Goal: Task Accomplishment & Management: Complete application form

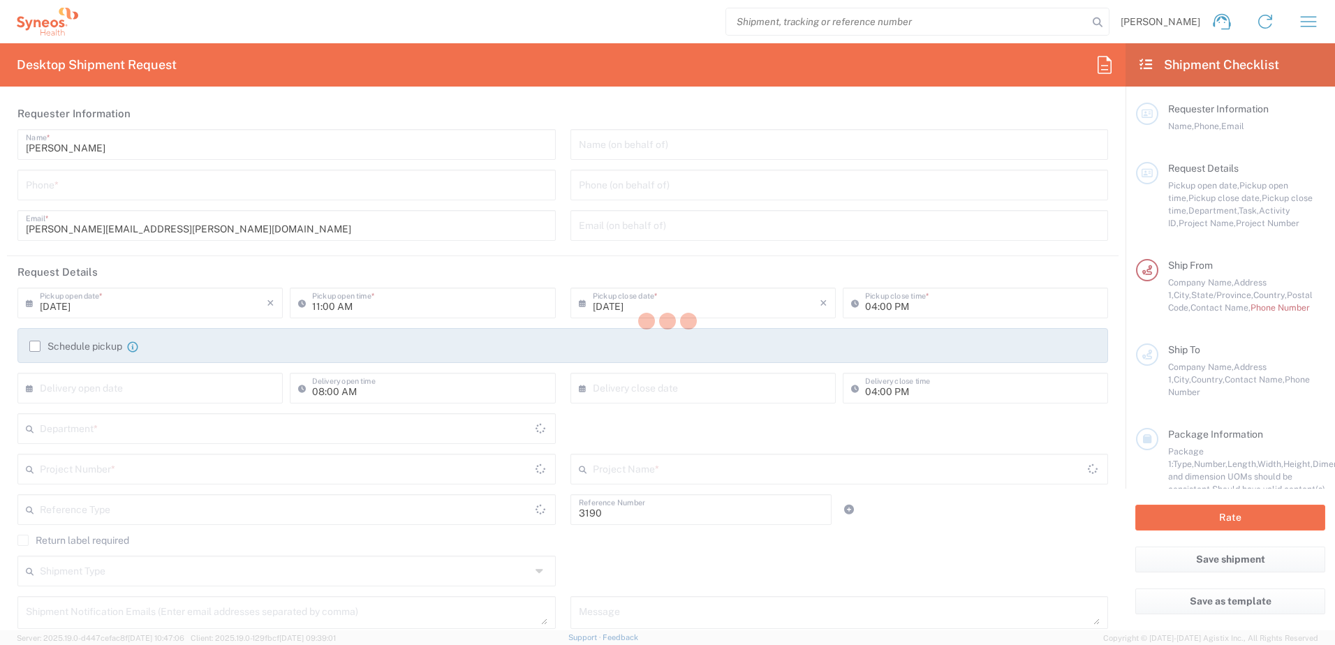
type input "Department"
type input "[US_STATE]"
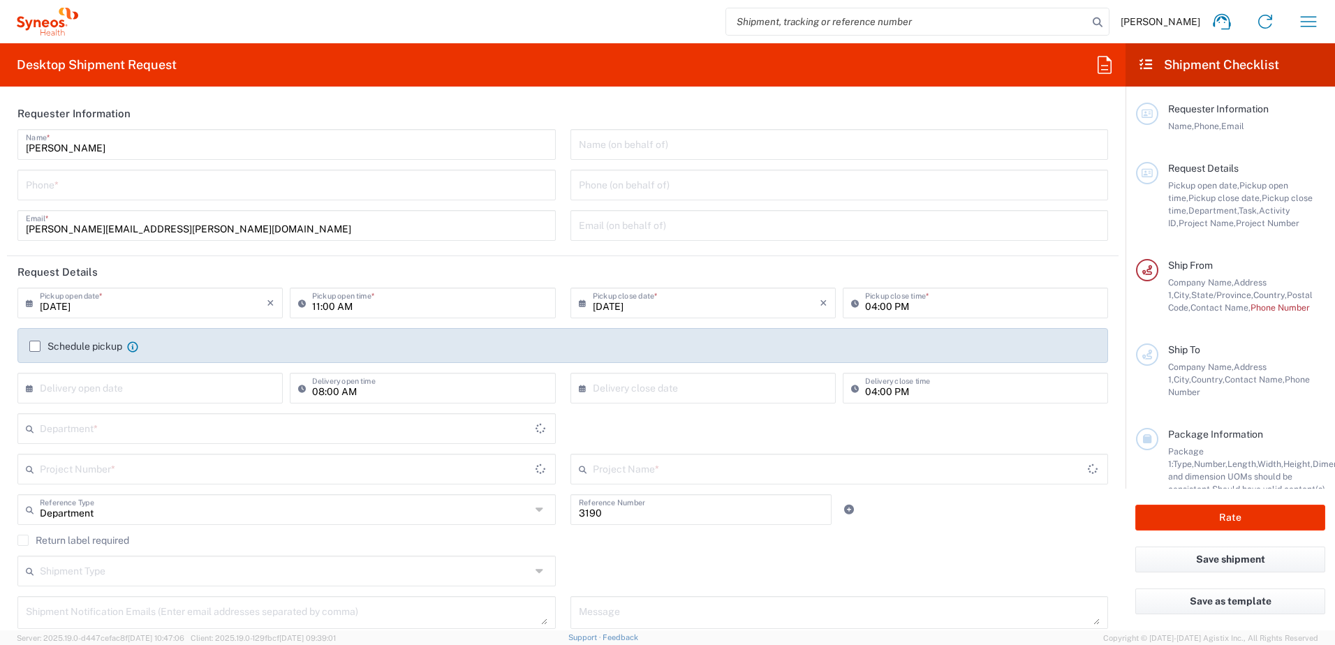
type input "[GEOGRAPHIC_DATA]"
click at [124, 191] on input "tel" at bounding box center [287, 184] width 522 height 24
click at [128, 188] on input "tel" at bounding box center [287, 184] width 522 height 24
type input "Illingworth Rsrch Grp (USA) In"
click at [272, 175] on input "tel" at bounding box center [287, 184] width 522 height 24
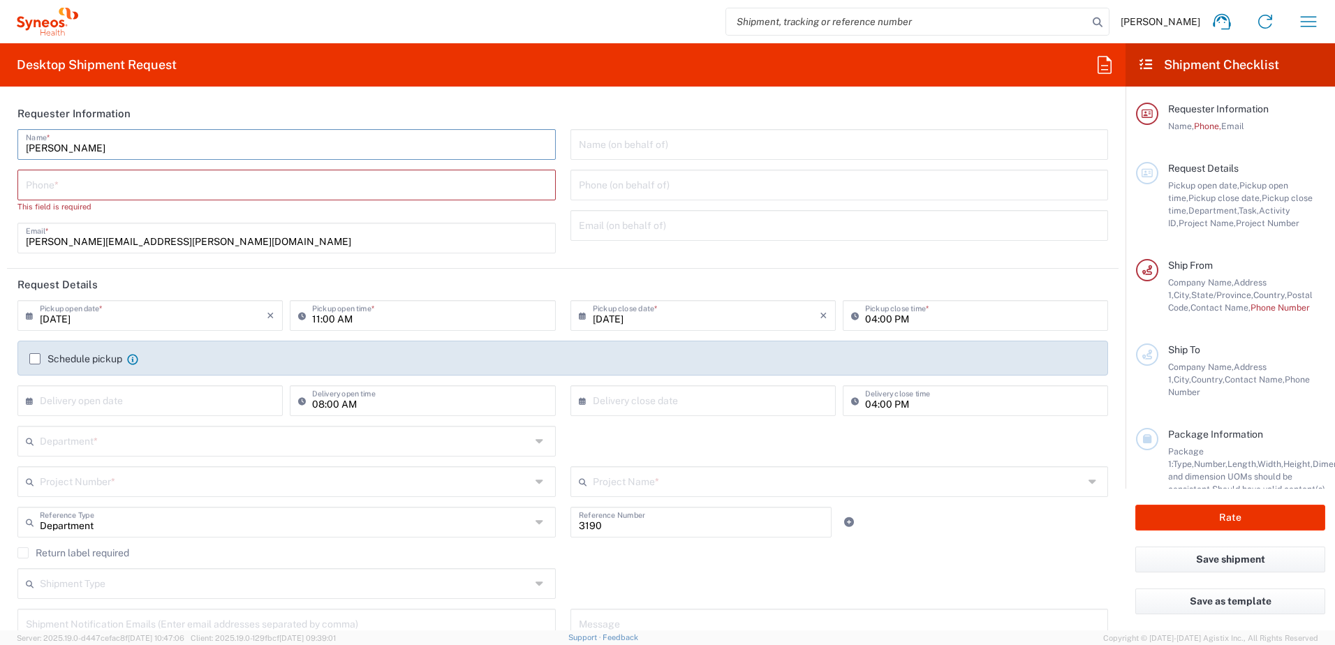
click at [265, 147] on input "Davelle Madden" at bounding box center [287, 143] width 522 height 24
drag, startPoint x: 355, startPoint y: 197, endPoint x: 223, endPoint y: 205, distance: 132.2
click at [355, 196] on div "Phone *" at bounding box center [286, 185] width 538 height 31
click at [246, 180] on input "tel" at bounding box center [287, 184] width 522 height 24
click at [206, 148] on input "Davelle Madden" at bounding box center [287, 143] width 522 height 24
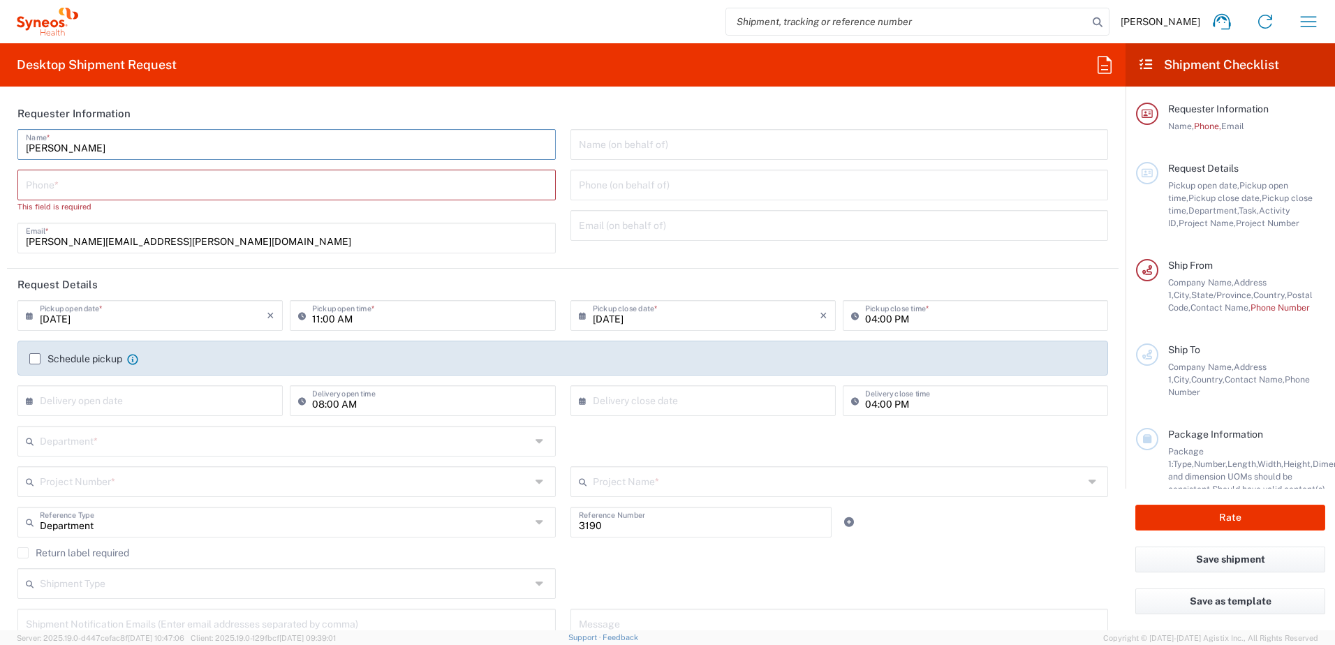
type input "3035422248"
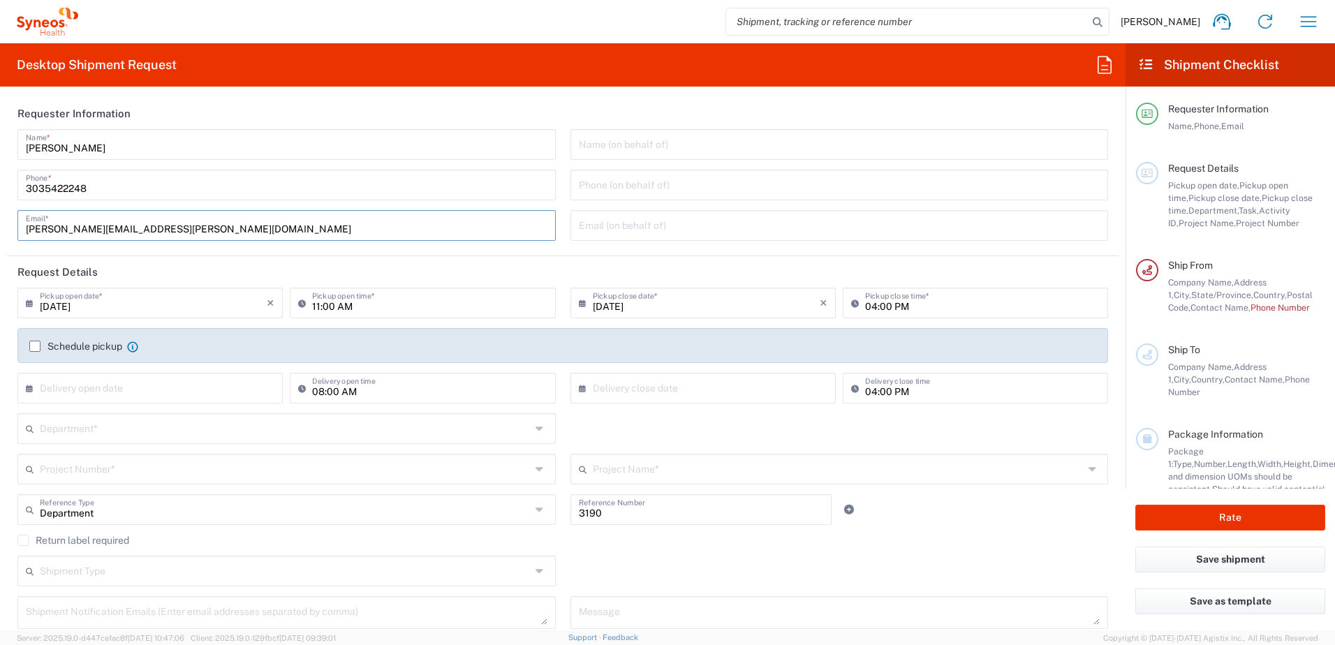
click at [451, 227] on input "davelle.madden@illingworthresearch.com" at bounding box center [287, 224] width 522 height 24
click at [406, 247] on div "Davelle Madden Name * 3035422248 Phone * davelle.madden@illingworthresearch.com…" at bounding box center [286, 190] width 553 height 122
click at [94, 415] on div "Department *" at bounding box center [286, 428] width 538 height 31
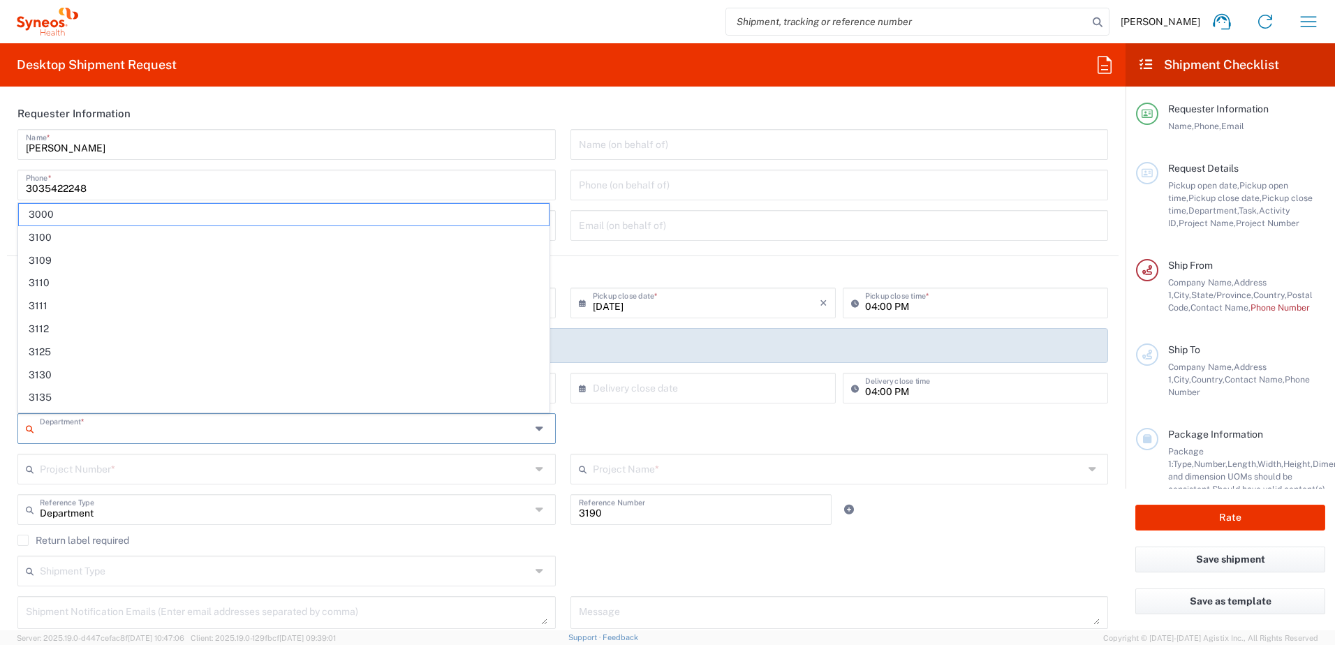
click at [98, 427] on input "text" at bounding box center [285, 428] width 491 height 24
click at [124, 435] on input "text" at bounding box center [285, 428] width 491 height 24
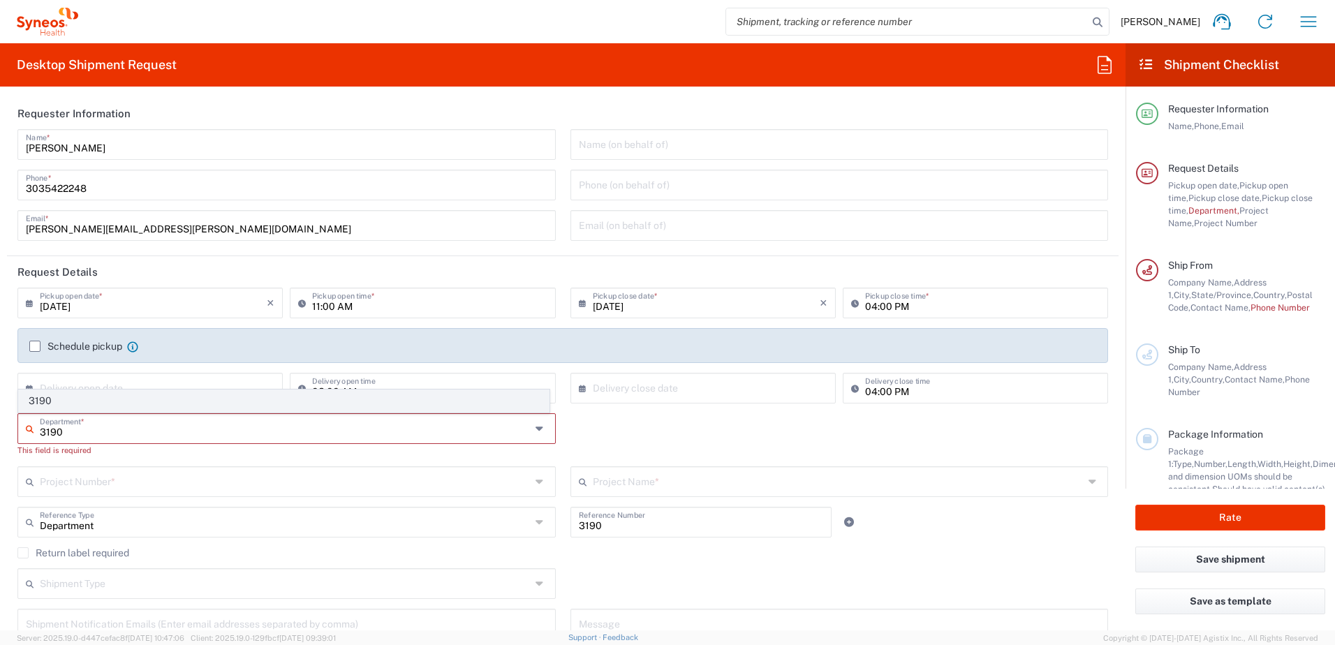
type input "3190"
click at [79, 400] on span "3190" at bounding box center [284, 401] width 530 height 22
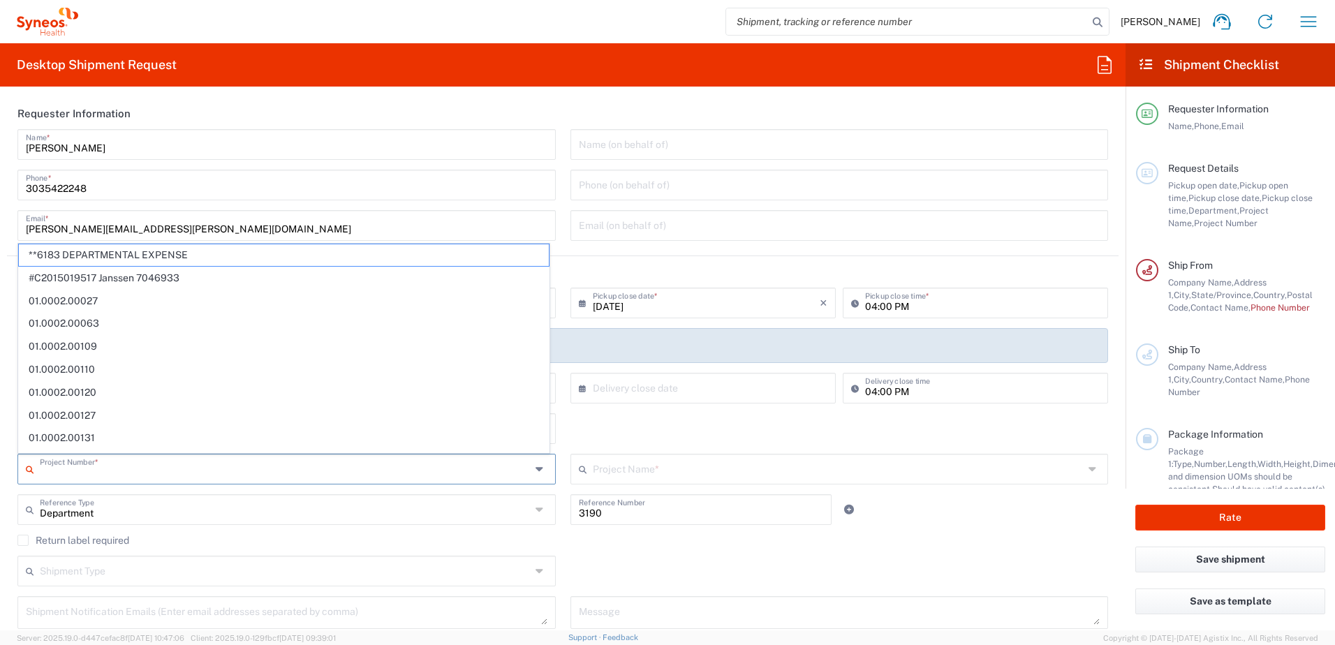
click at [156, 470] on input "text" at bounding box center [285, 468] width 491 height 24
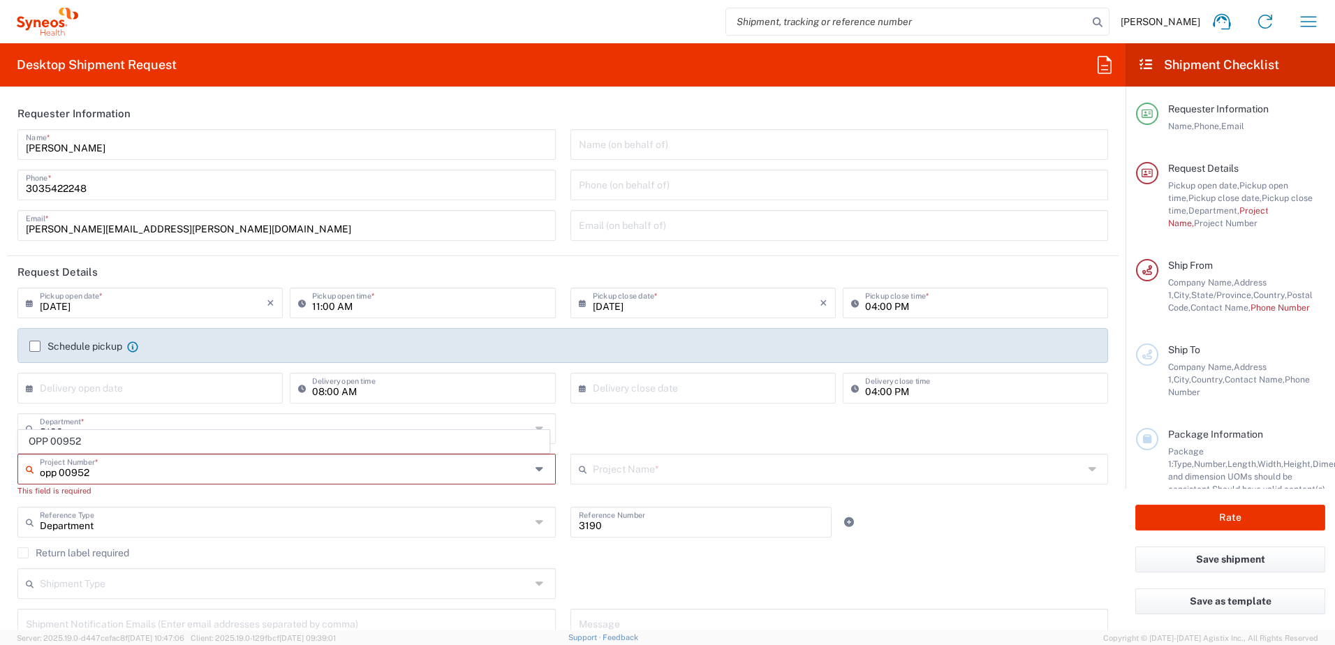
click at [95, 439] on span "OPP 00952" at bounding box center [284, 442] width 530 height 22
type input "OPP 00952"
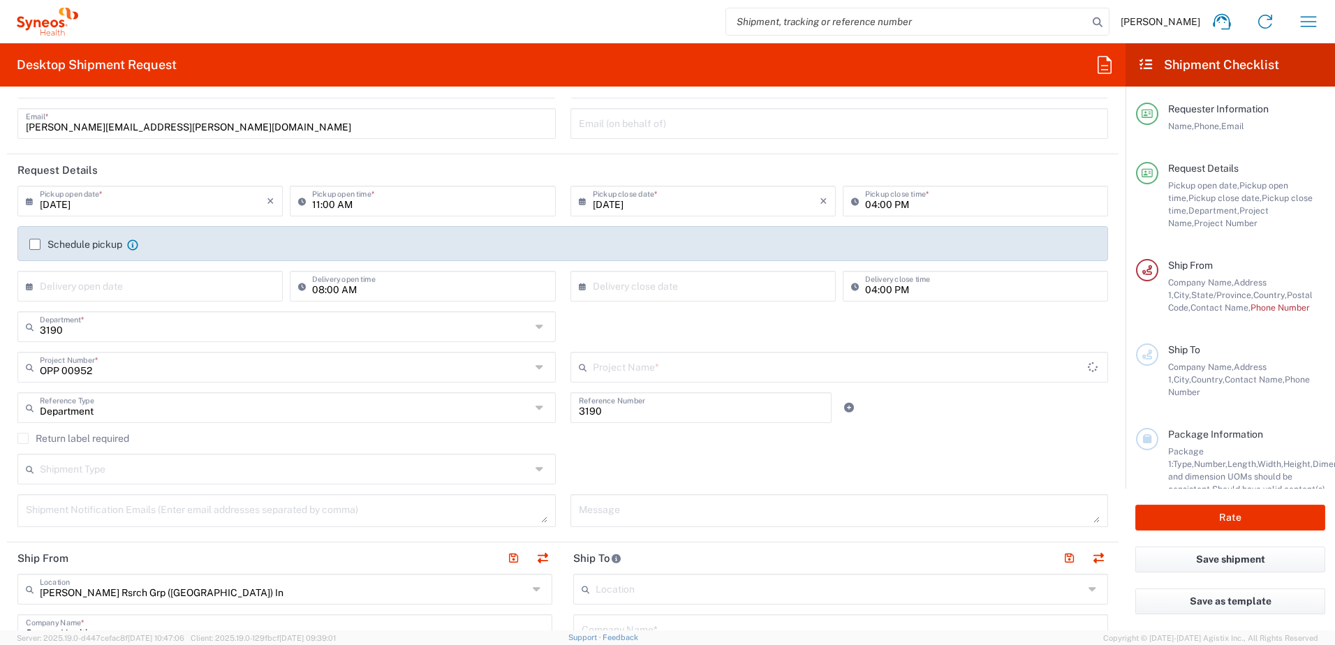
type input "802-WWC-006"
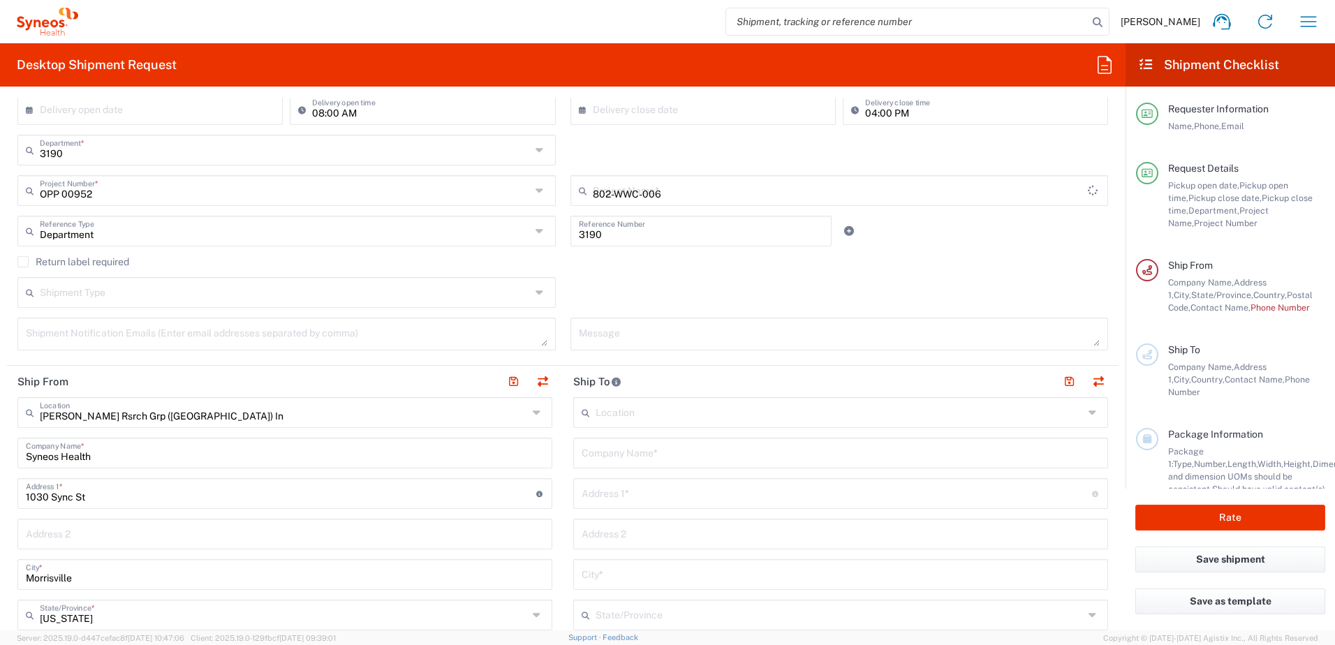
scroll to position [279, 0]
drag, startPoint x: 122, startPoint y: 451, endPoint x: -303, endPoint y: 446, distance: 424.6
click at [0, 446] on html "Davelle Madden Home Shipment estimator Shipment tracking Desktop shipment reque…" at bounding box center [667, 322] width 1335 height 645
type input "irg"
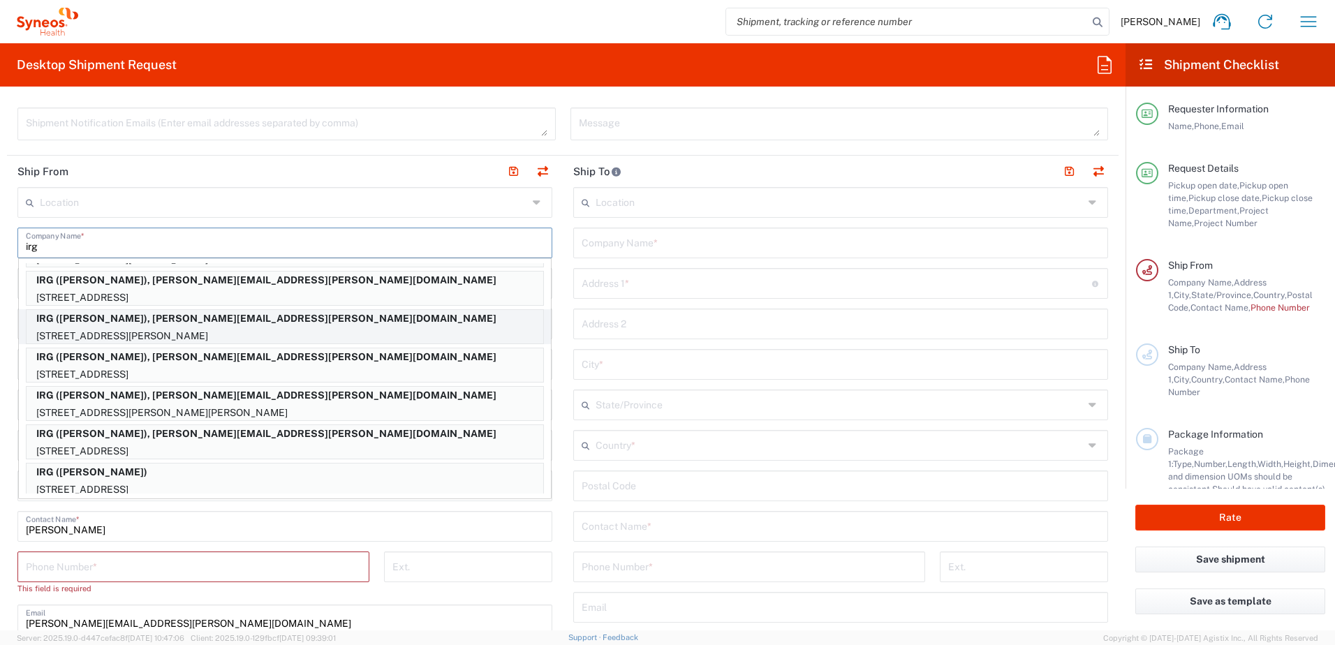
scroll to position [193, 0]
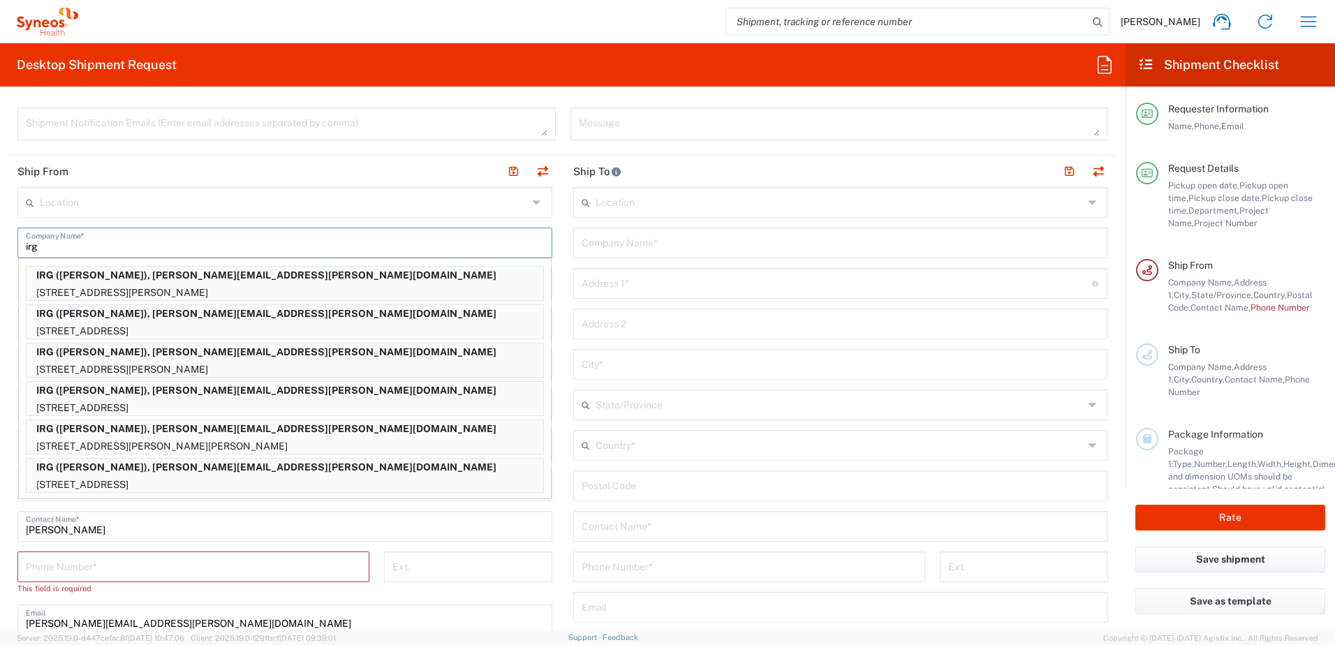
drag, startPoint x: 58, startPoint y: 247, endPoint x: -32, endPoint y: 245, distance: 90.1
click at [0, 245] on html "Davelle Madden Home Shipment estimator Shipment tracking Desktop shipment reque…" at bounding box center [667, 322] width 1335 height 645
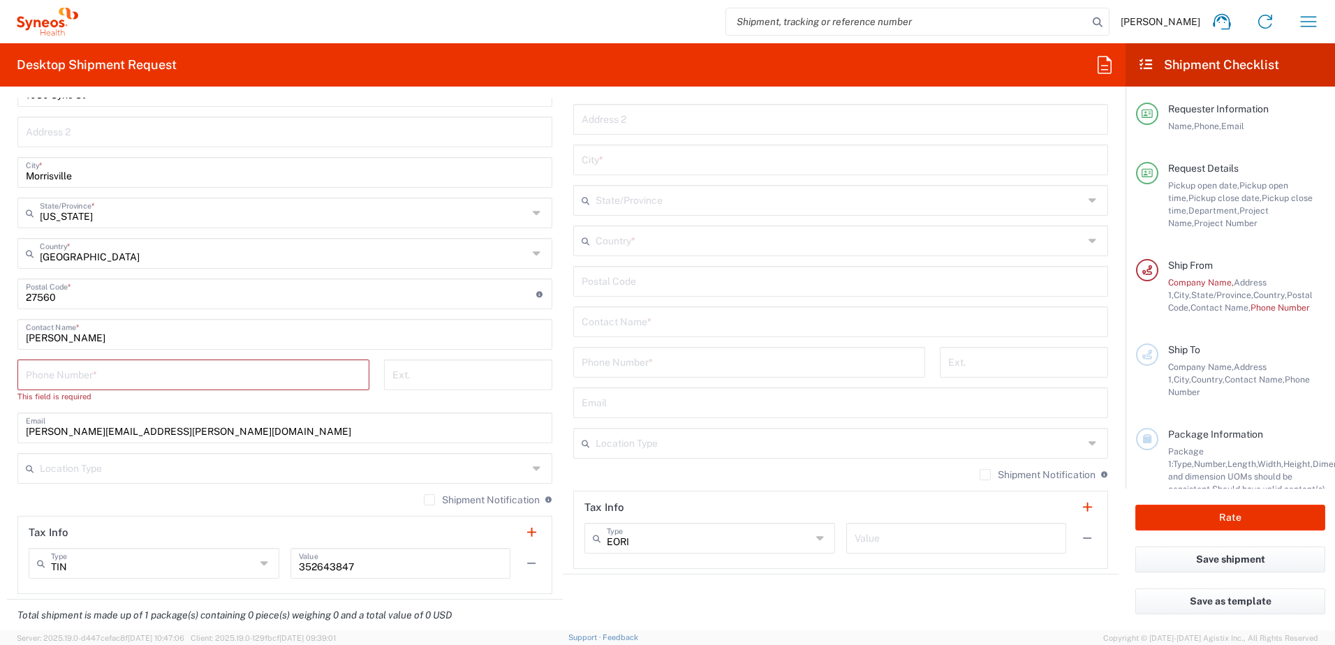
scroll to position [698, 0]
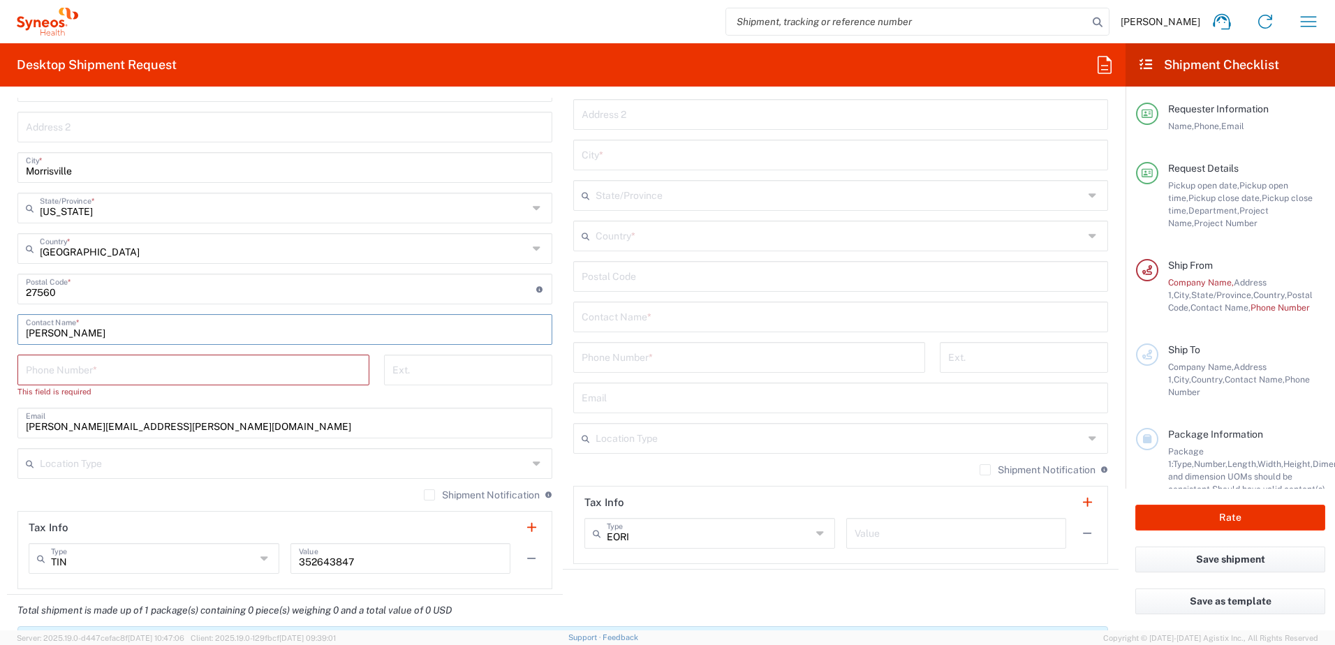
drag, startPoint x: 108, startPoint y: 337, endPoint x: -79, endPoint y: 334, distance: 186.5
click at [0, 334] on html "Davelle Madden Home Shipment estimator Shipment tracking Desktop shipment reque…" at bounding box center [667, 322] width 1335 height 645
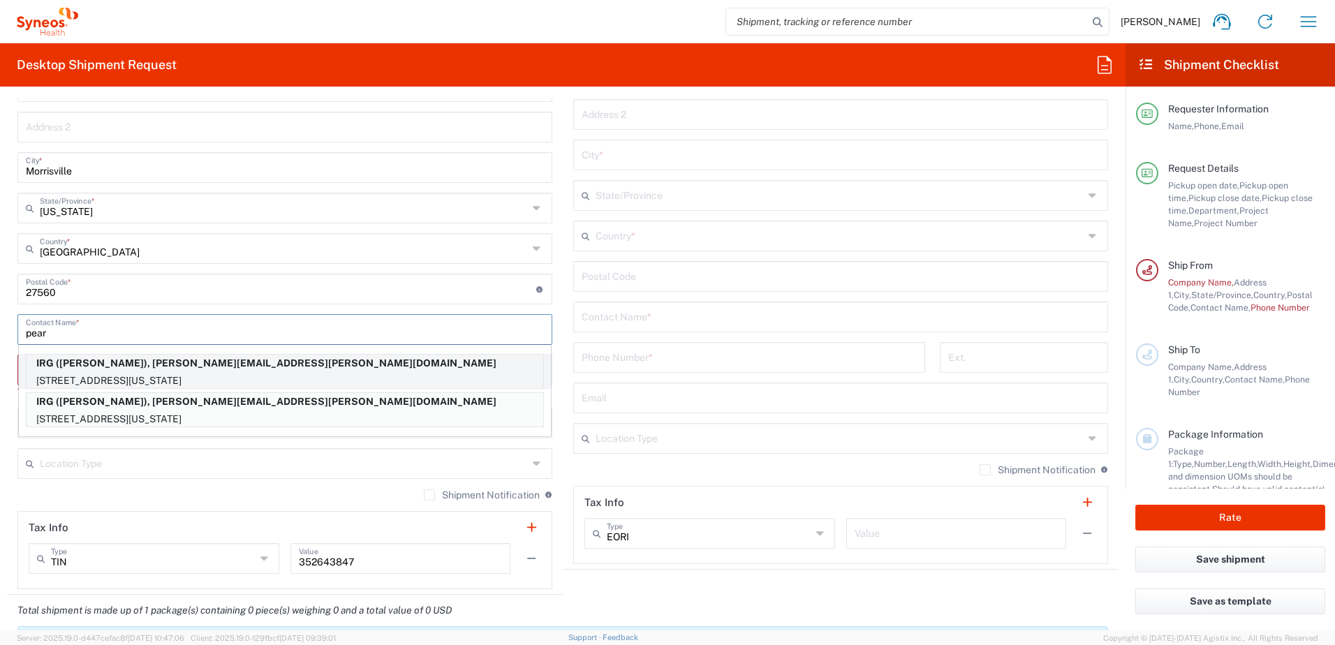
type input "pear"
click at [147, 373] on p "305 East 72nd St, APT 13DE, NEW YORK, NY, 10021, US" at bounding box center [285, 380] width 517 height 17
type input "IRG"
type input "305 East 72nd St"
type input "APT 13DE"
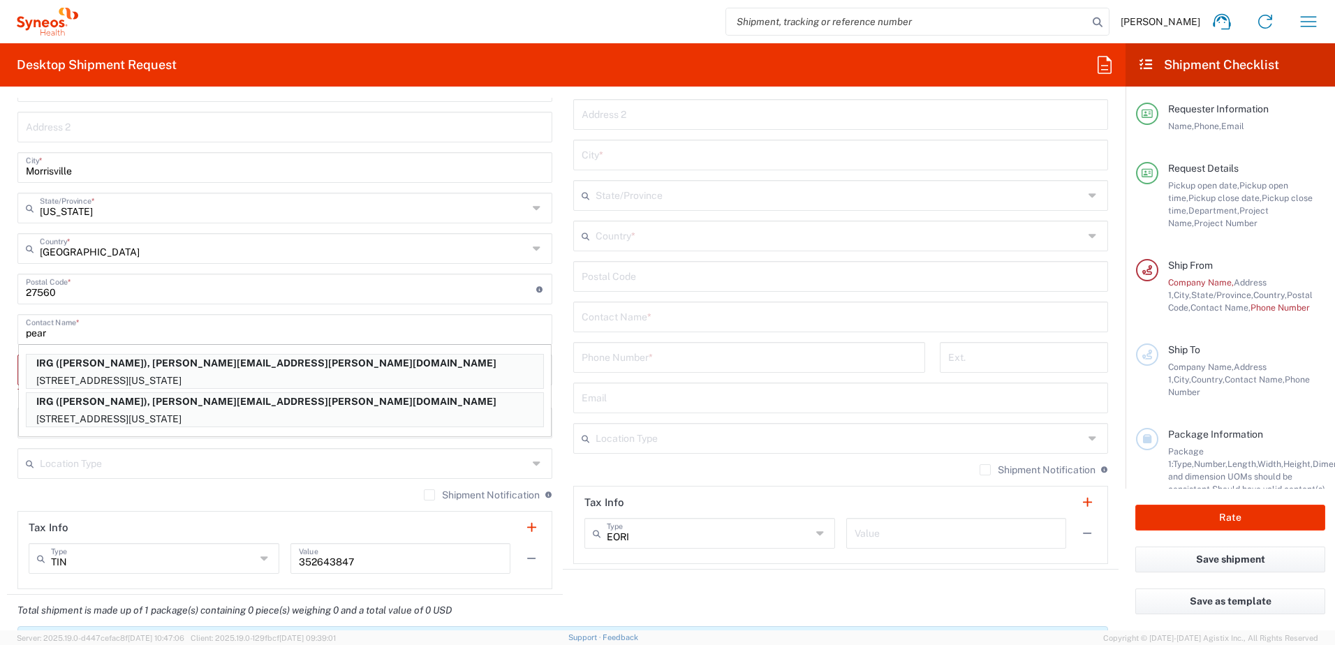
type input "NEW YORK"
type input "New York"
type input "10021"
type input "PEARLY MATEJEVICH"
type input "9174499194"
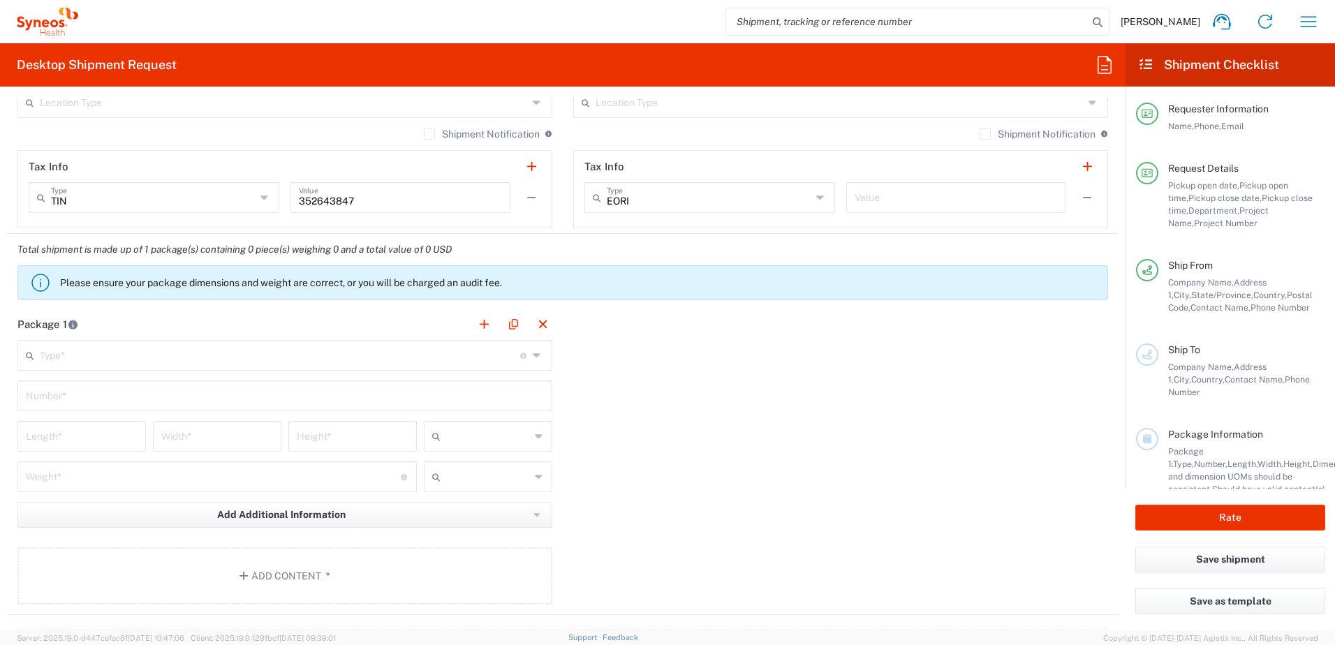
scroll to position [1035, 0]
click at [145, 364] on input "text" at bounding box center [280, 353] width 480 height 24
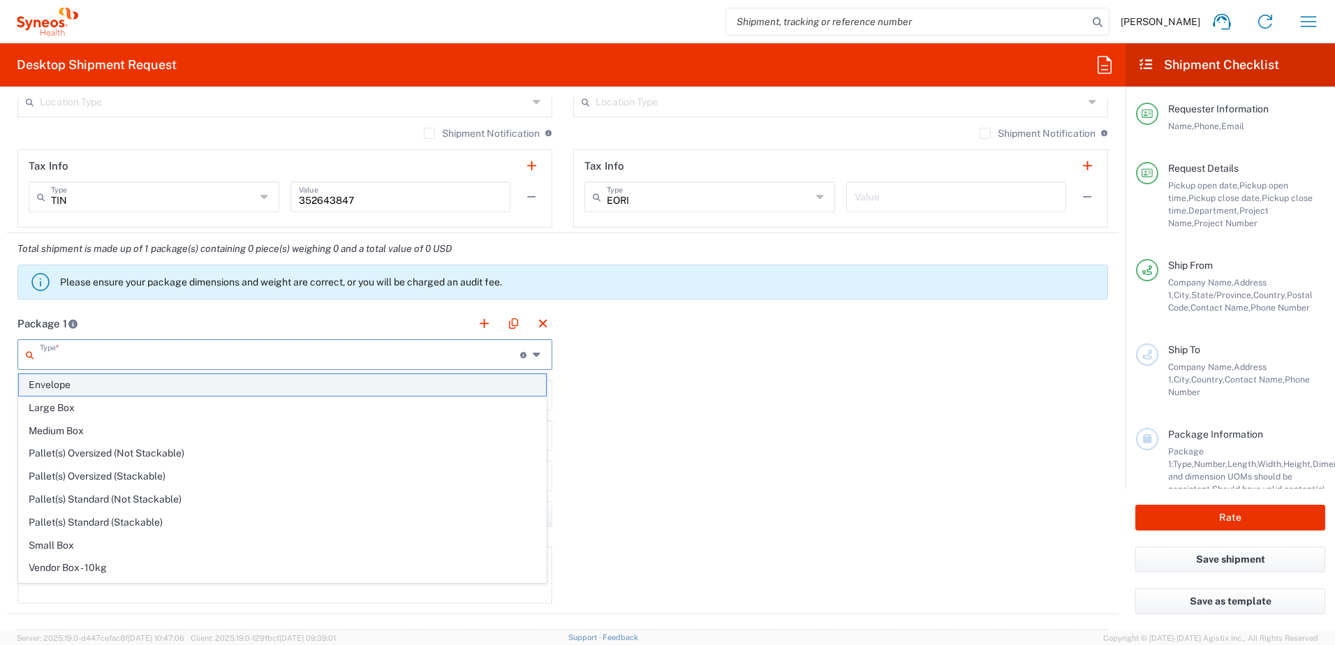
click at [130, 379] on span "Envelope" at bounding box center [282, 385] width 527 height 22
type input "Envelope"
type input "1"
type input "9.5"
type input "12.5"
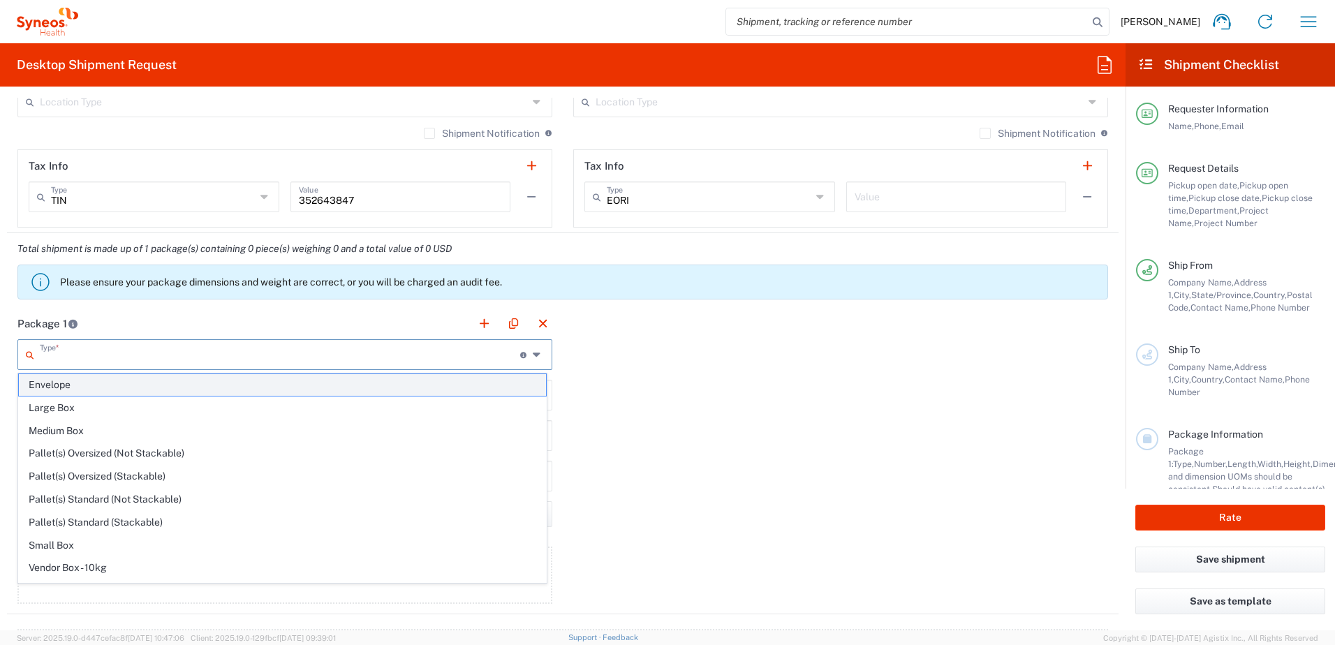
type input "0.25"
type input "in"
type input "0.45"
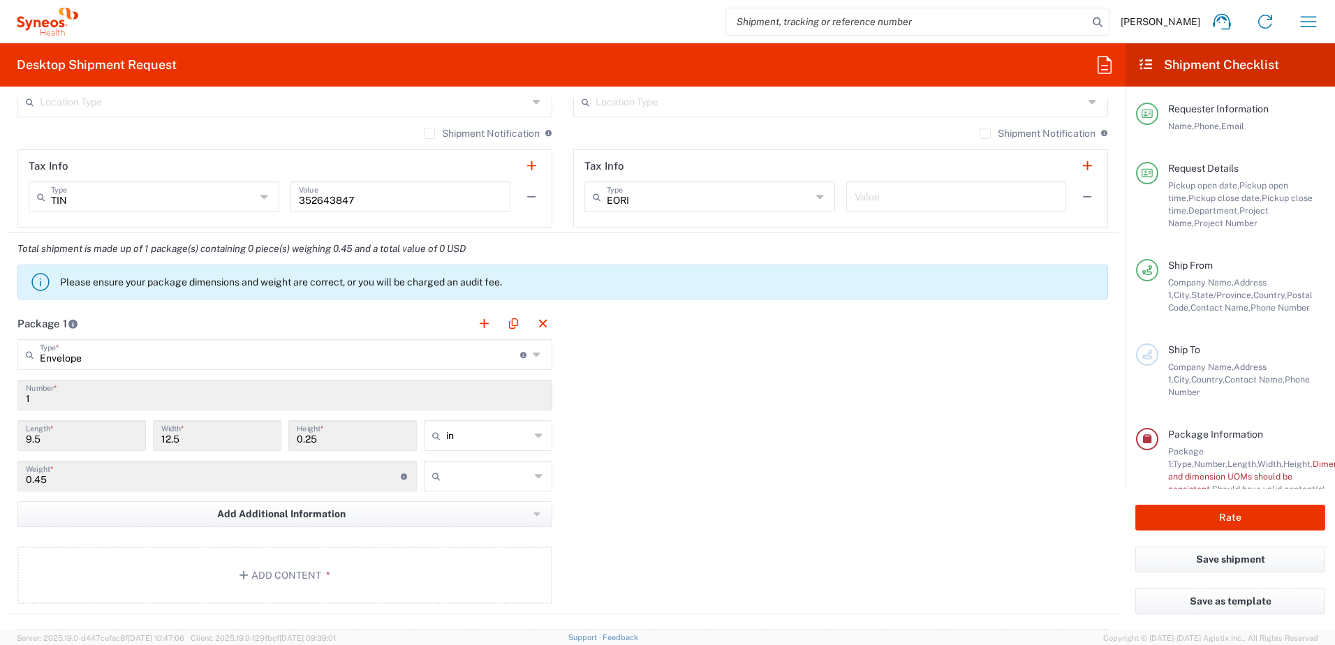
click at [484, 478] on input "text" at bounding box center [488, 476] width 84 height 22
click at [467, 527] on span "lbs" at bounding box center [483, 530] width 124 height 22
type input "lbs"
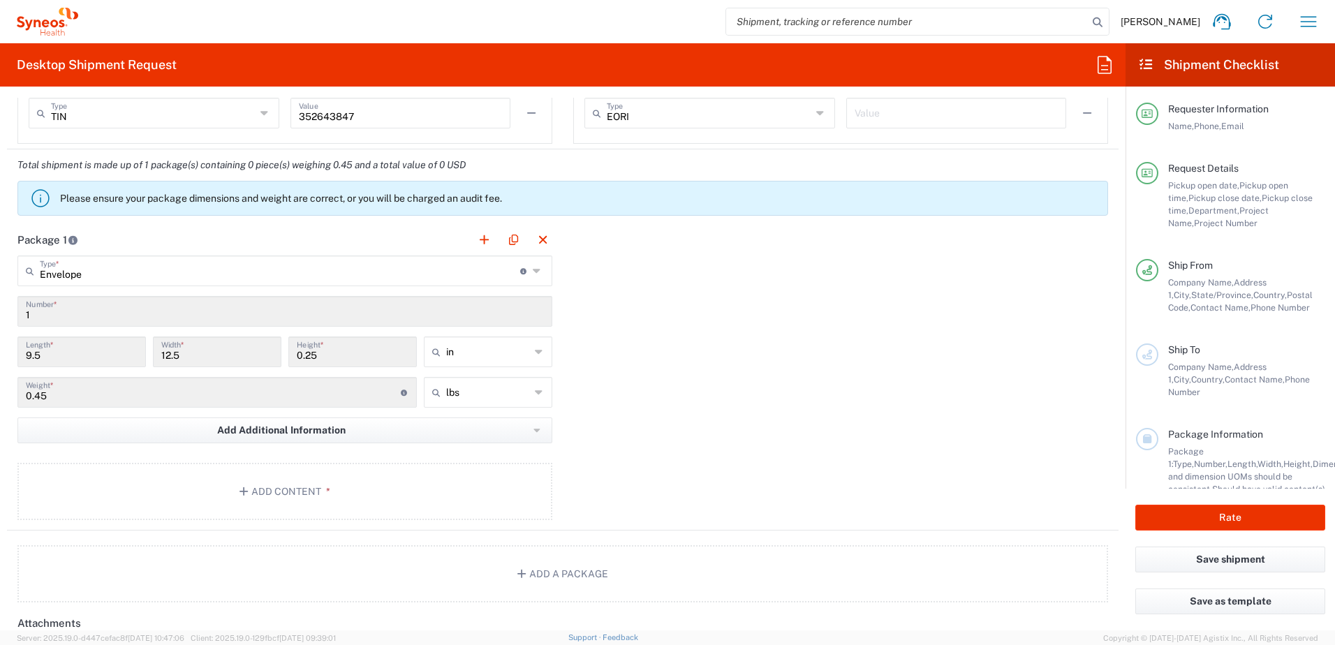
scroll to position [1244, 0]
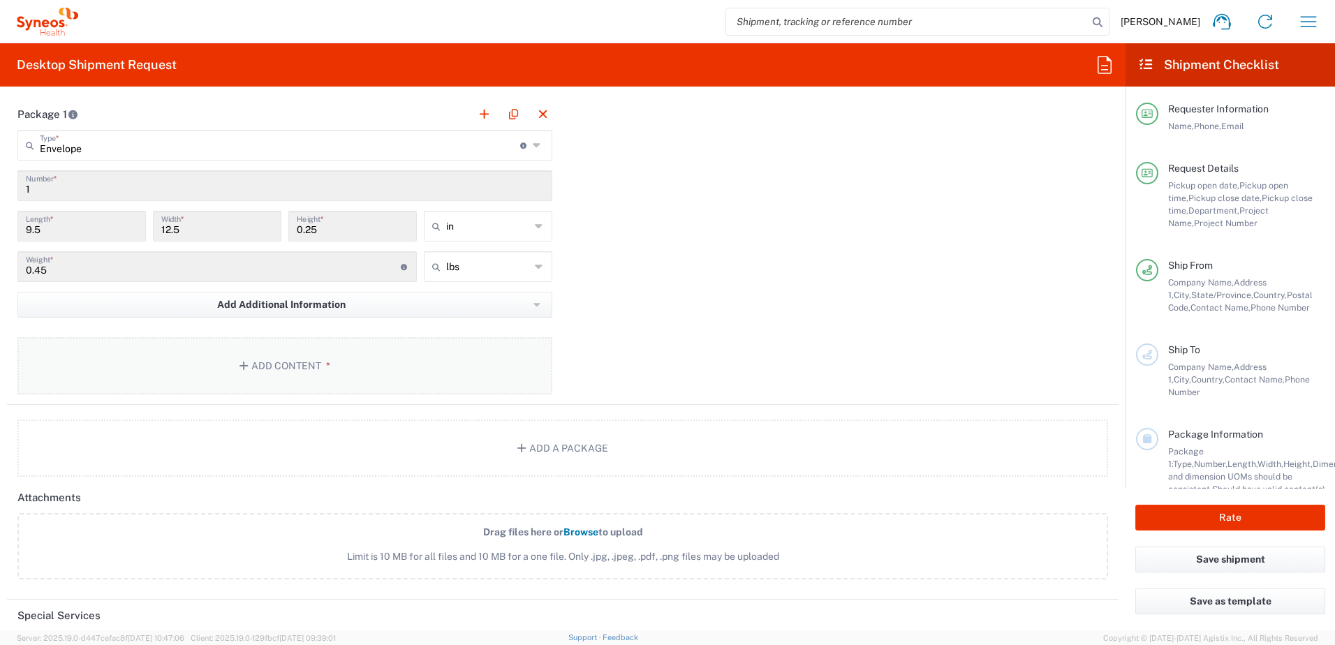
click at [273, 369] on button "Add Content *" at bounding box center [284, 365] width 535 height 57
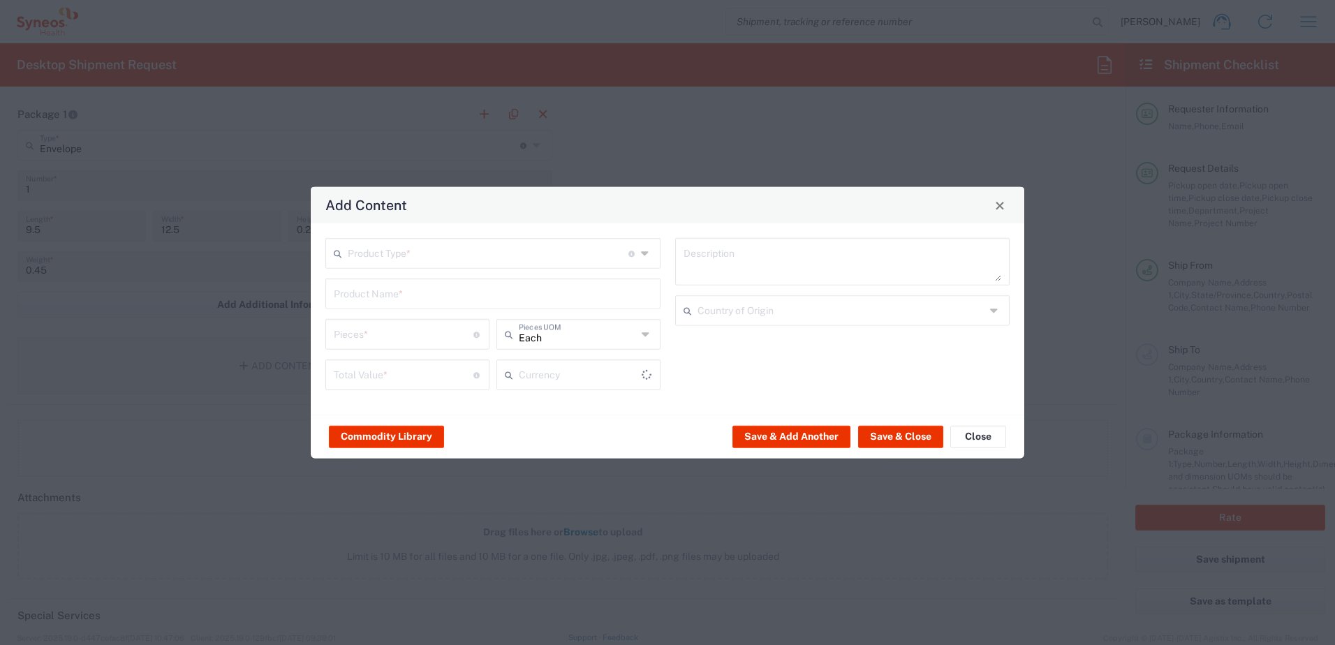
type input "US Dollar"
click at [485, 258] on input "text" at bounding box center [488, 252] width 281 height 24
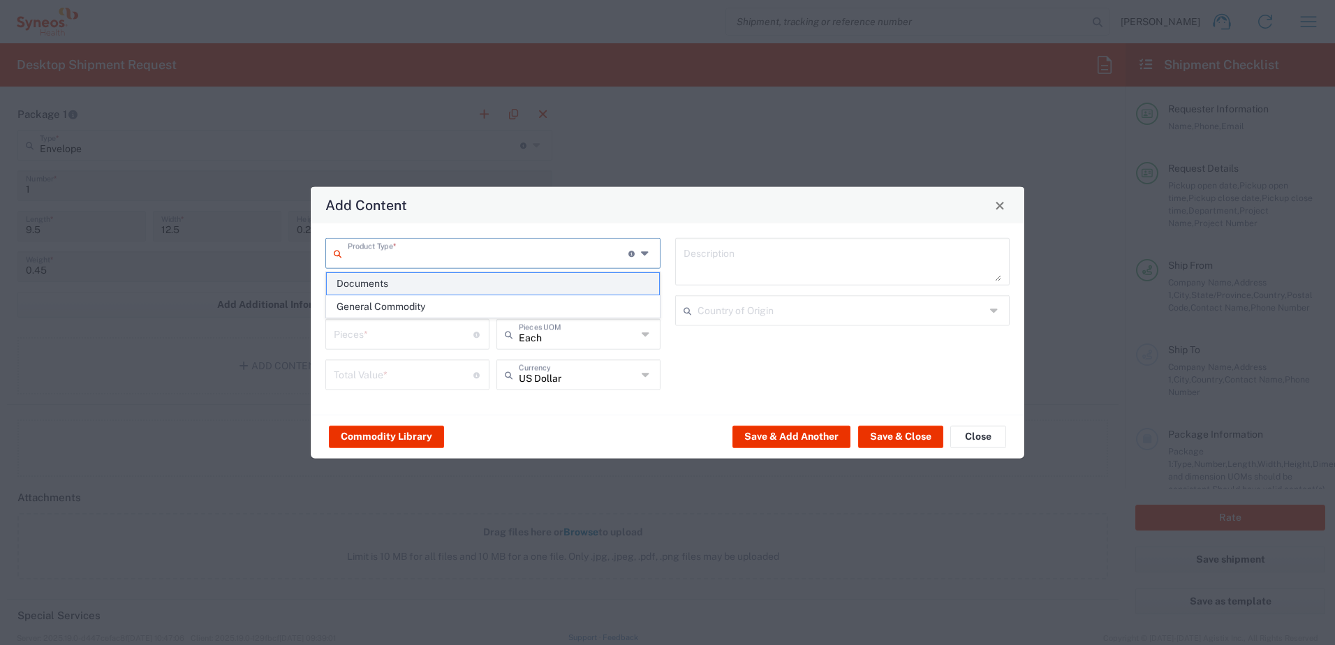
click at [390, 284] on span "Documents" at bounding box center [493, 284] width 332 height 22
type input "Documents"
type input "1"
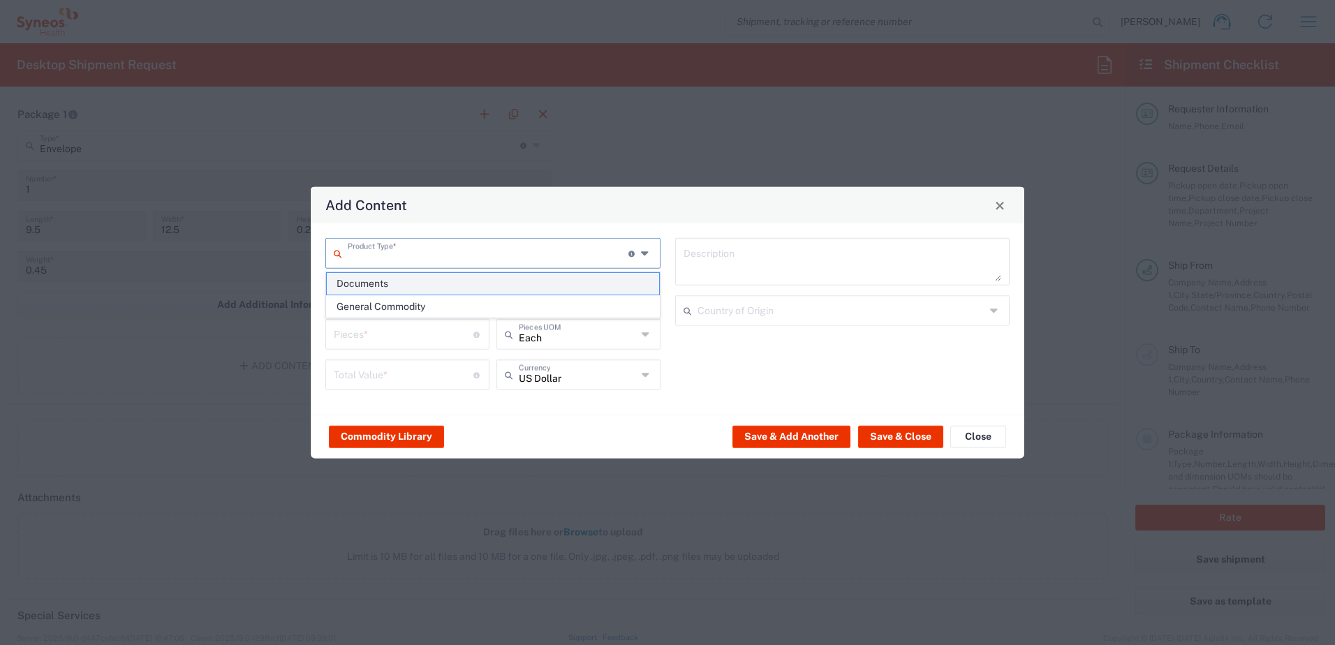
type textarea "Documents"
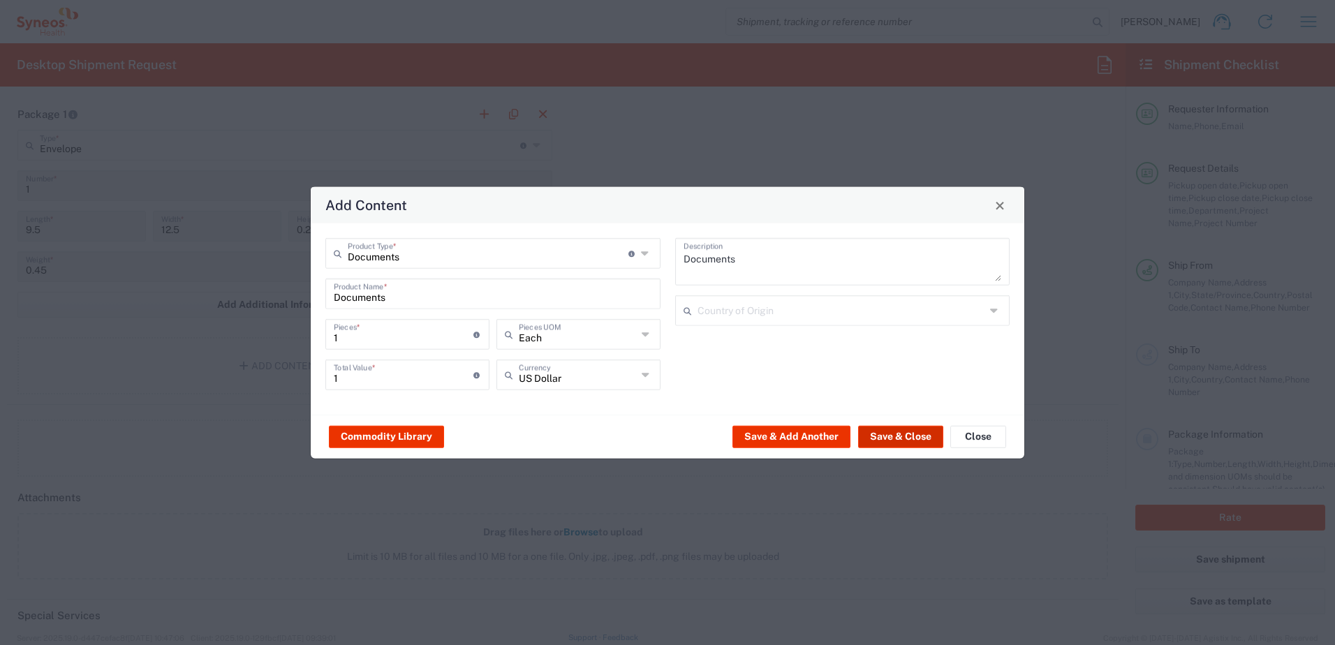
drag, startPoint x: 882, startPoint y: 432, endPoint x: 869, endPoint y: 432, distance: 13.3
click at [882, 432] on button "Save & Close" at bounding box center [900, 436] width 85 height 22
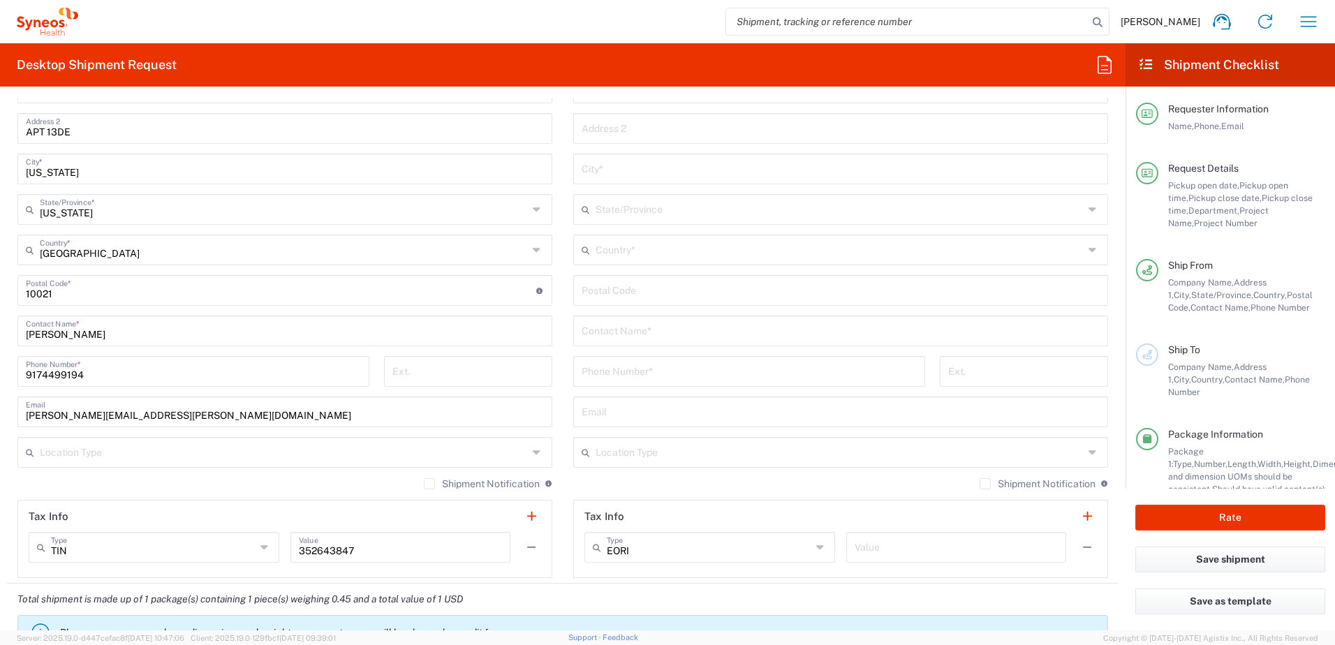
scroll to position [616, 0]
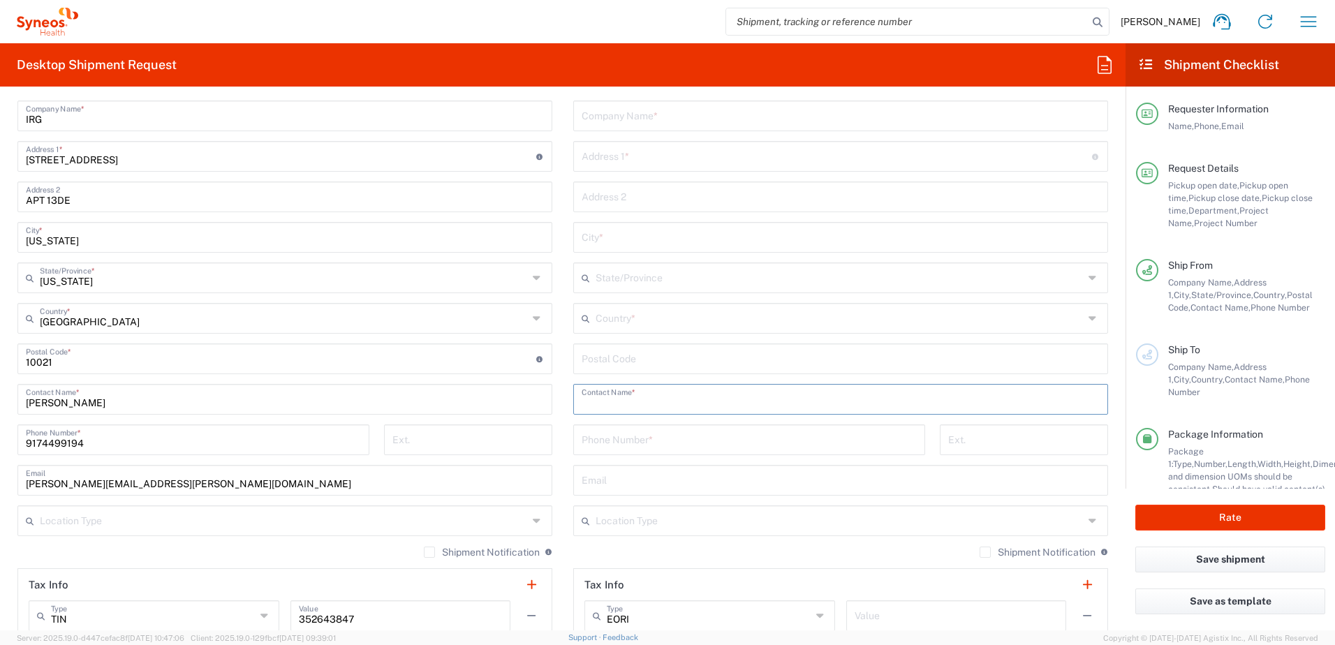
click at [722, 402] on input "text" at bounding box center [841, 398] width 518 height 24
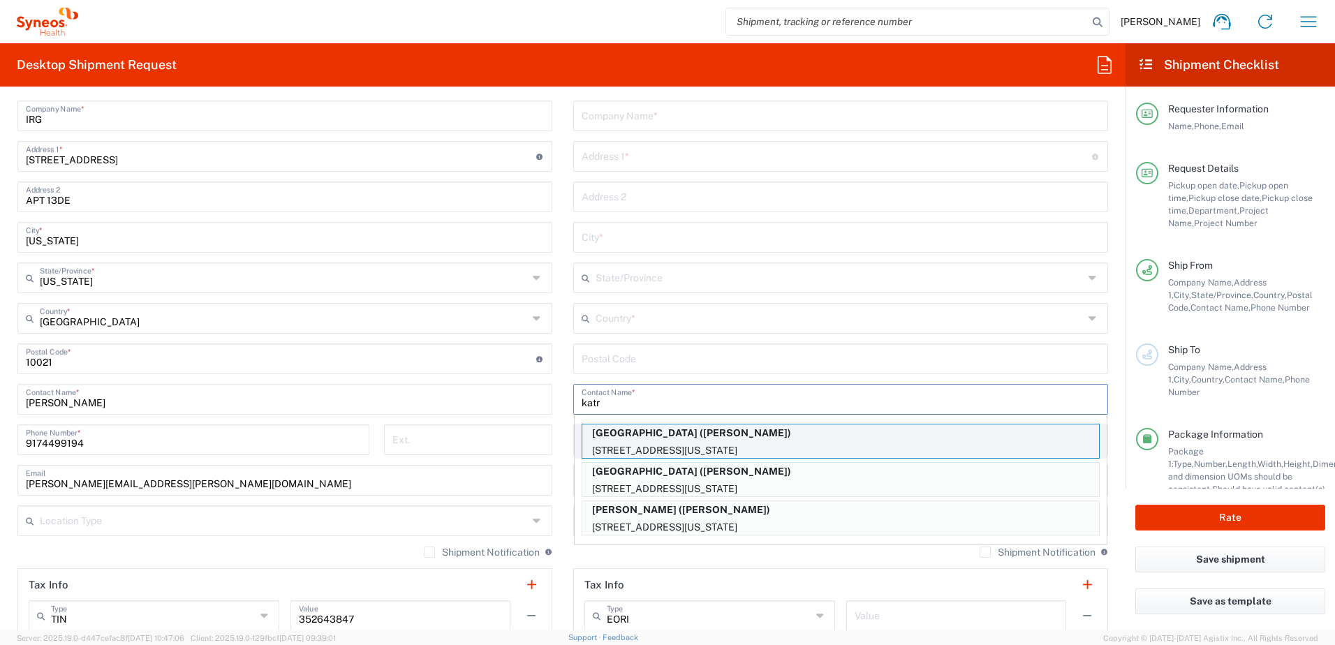
type input "katr"
click at [727, 429] on p "COLUMBIA UNIVERSITY MEDICAL CENTER (KATRINA CUASAY)" at bounding box center [840, 433] width 517 height 17
type input "COLUMBIA UNIVERSITY MEDICAL CENTER"
type input "622 W 168TH STREET"
type input "PH-19"
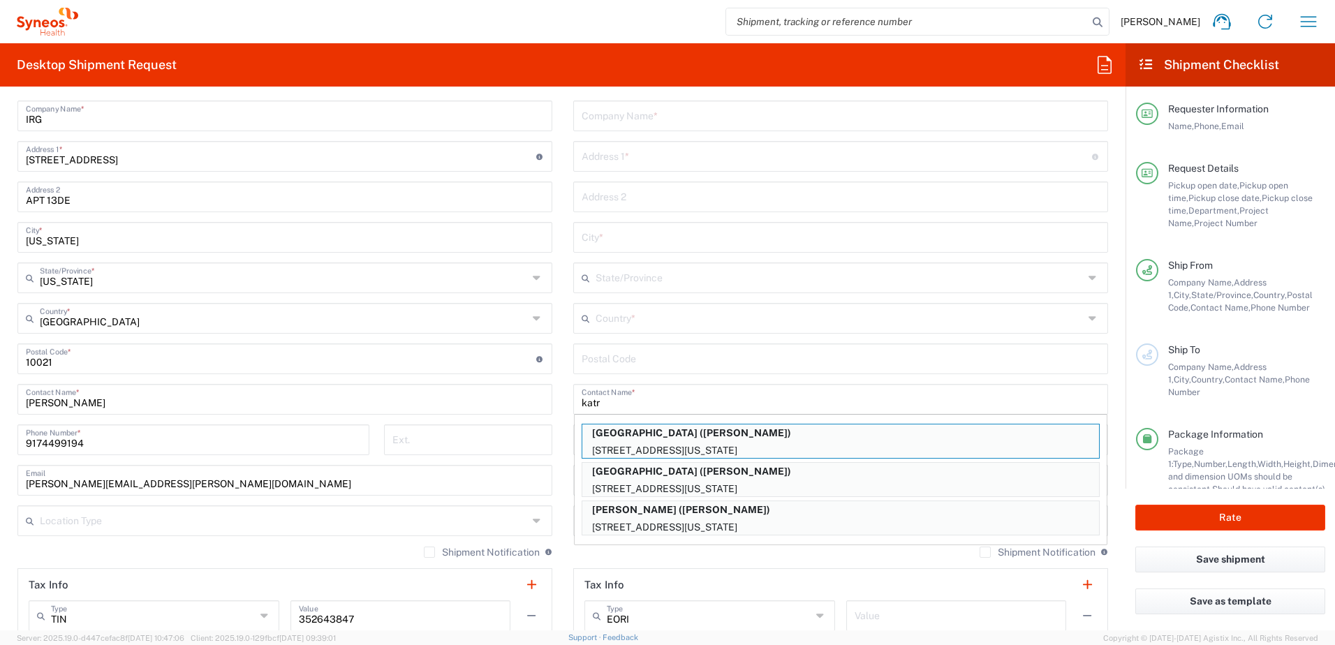
type input "NEW YORK"
type input "United States"
type input "10032"
type input "KATRINA CUASAY"
type input "2123052077"
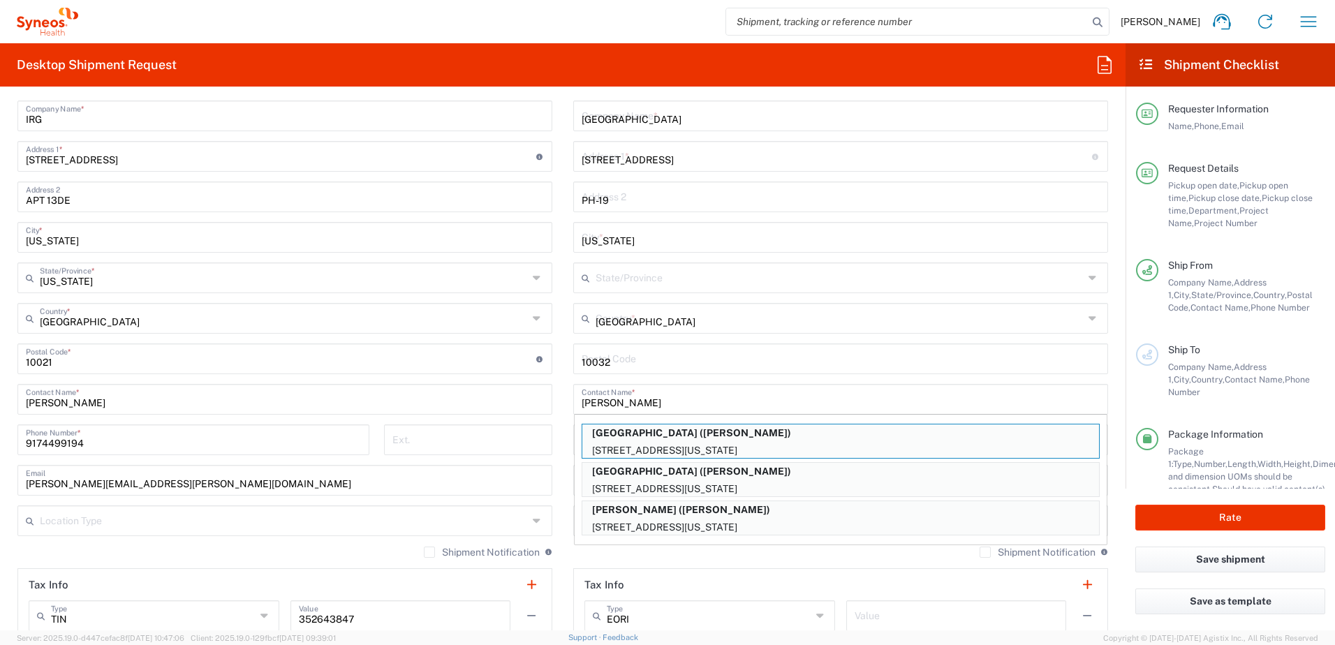
type input "New York"
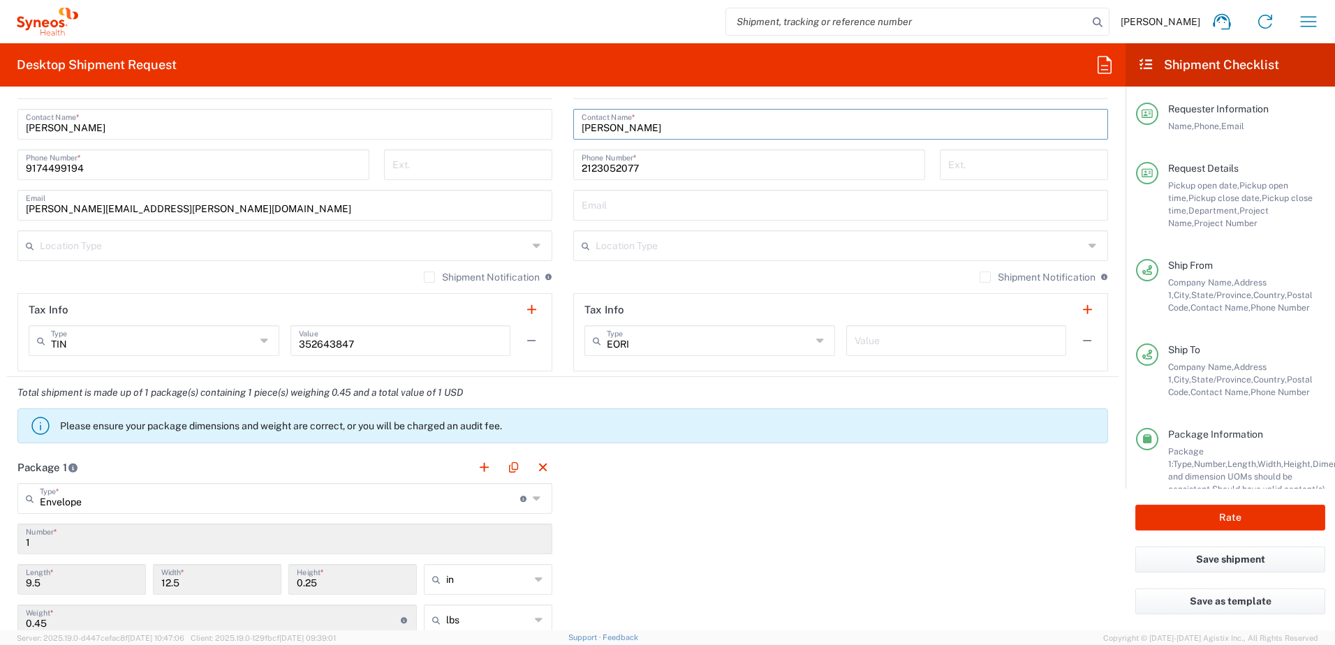
scroll to position [895, 0]
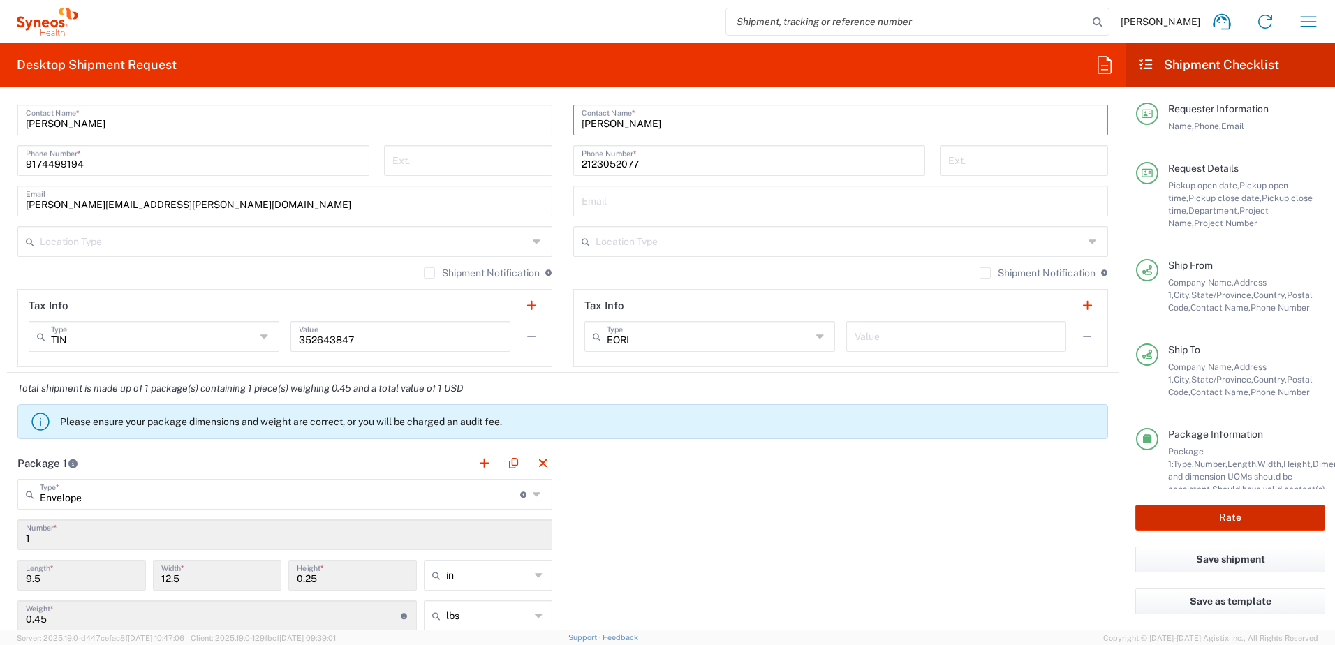
click at [1172, 518] on button "Rate" at bounding box center [1230, 518] width 190 height 26
type input "OPP 00952"
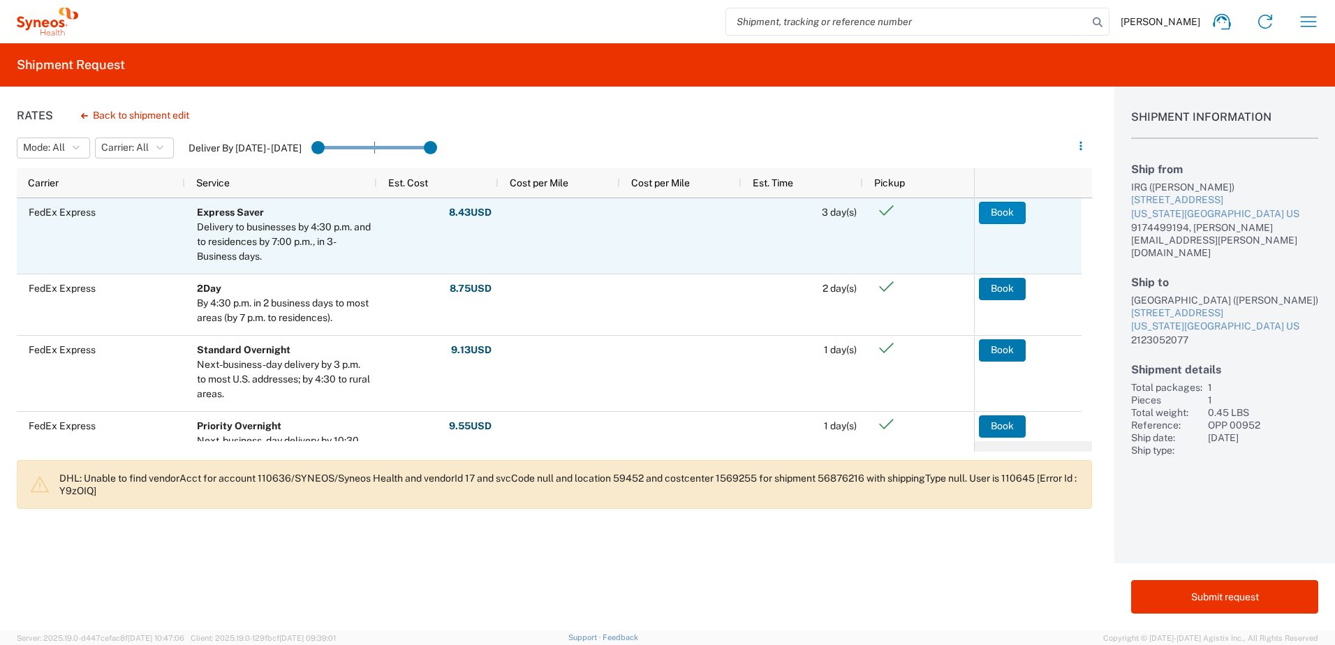
click at [993, 220] on button "Book" at bounding box center [1002, 213] width 47 height 22
